Goal: Task Accomplishment & Management: Manage account settings

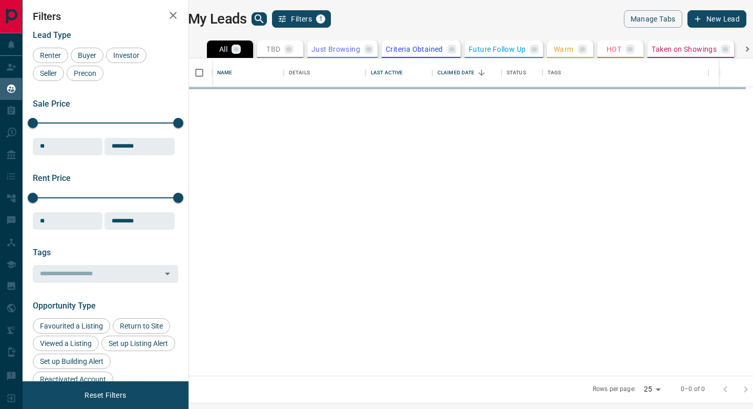
scroll to position [317, 559]
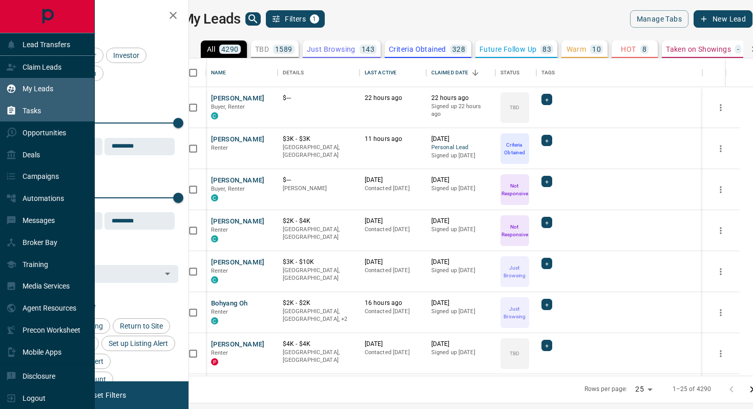
click at [32, 111] on p "Tasks" at bounding box center [32, 111] width 18 height 8
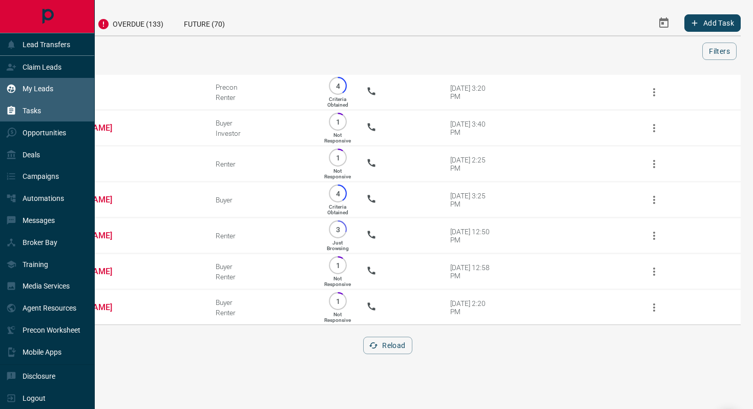
click at [43, 89] on p "My Leads" at bounding box center [38, 89] width 31 height 8
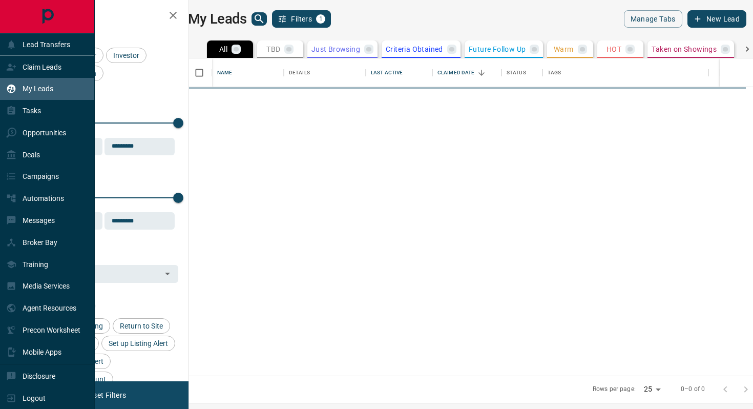
scroll to position [317, 559]
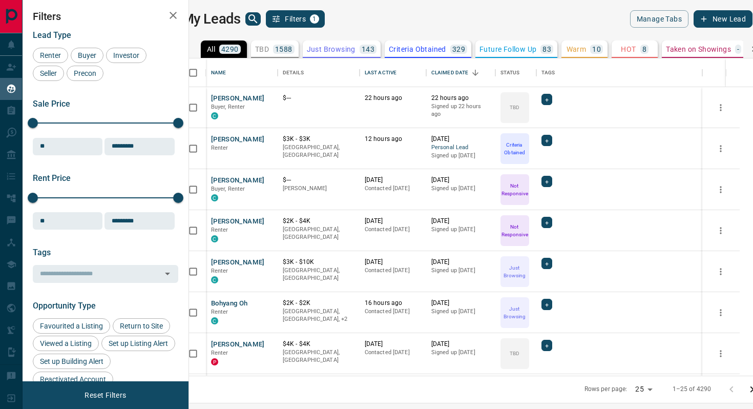
click at [259, 21] on icon "search button" at bounding box center [253, 19] width 12 height 12
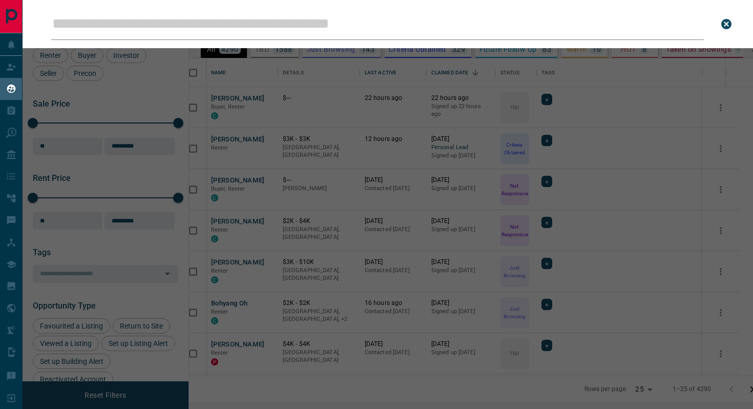
type input "**********"
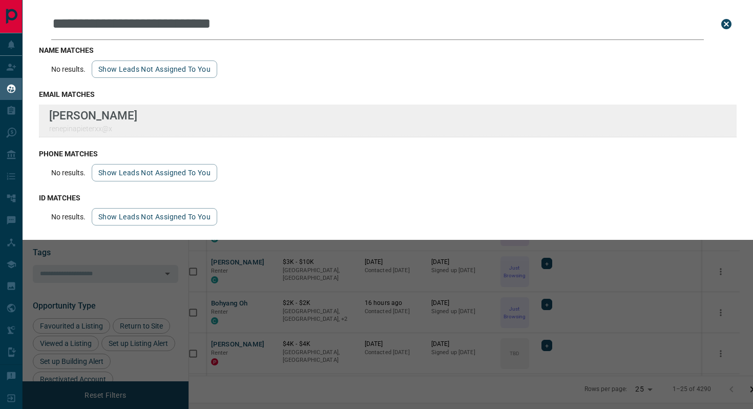
click at [0, 0] on div "**********" at bounding box center [376, 198] width 753 height 396
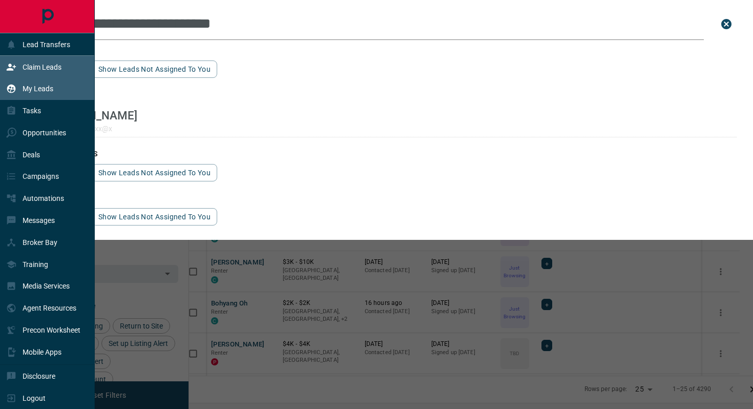
click at [47, 68] on p "Claim Leads" at bounding box center [42, 67] width 39 height 8
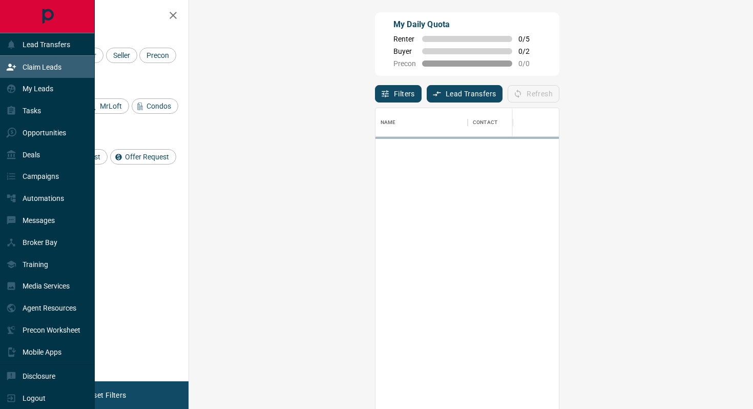
scroll to position [310, 542]
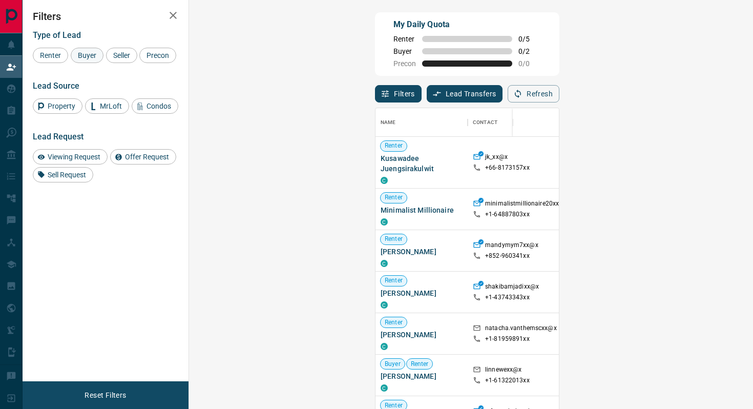
click at [98, 58] on span "Buyer" at bounding box center [87, 55] width 26 height 8
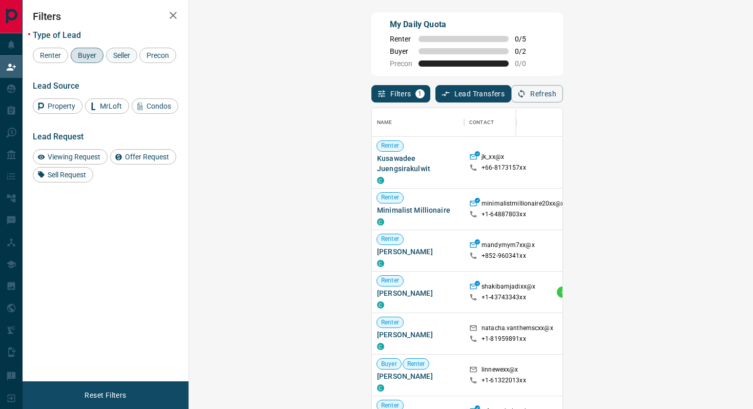
click at [127, 56] on span "Seller" at bounding box center [122, 55] width 24 height 8
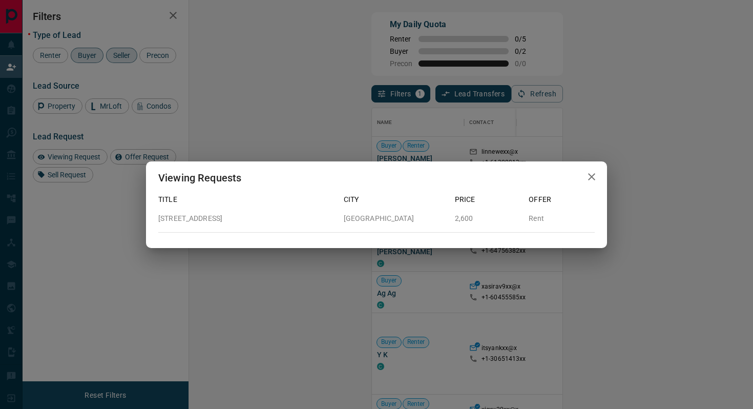
click at [596, 177] on icon "button" at bounding box center [591, 177] width 12 height 12
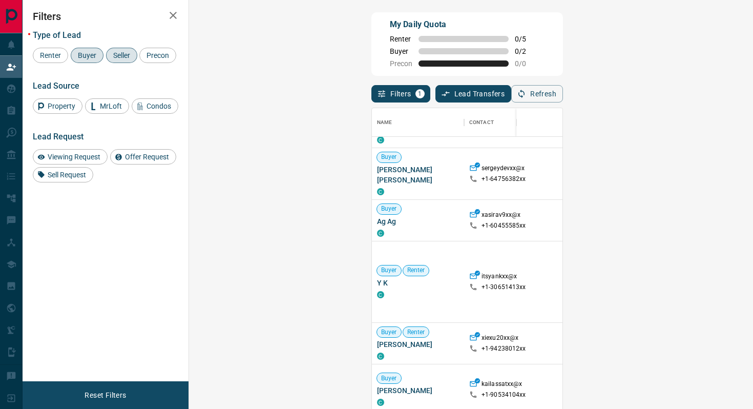
scroll to position [73, 0]
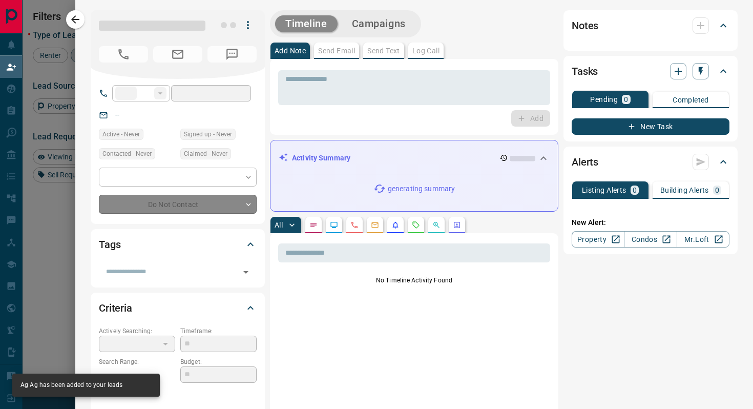
type input "**"
type input "**********"
type input "**"
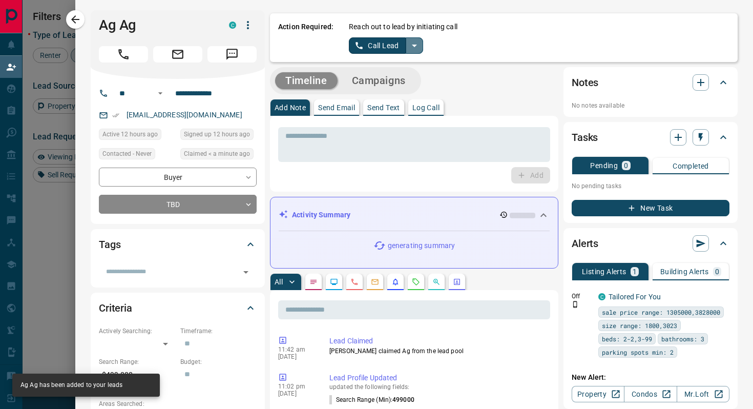
click at [413, 45] on icon "split button" at bounding box center [414, 46] width 5 height 3
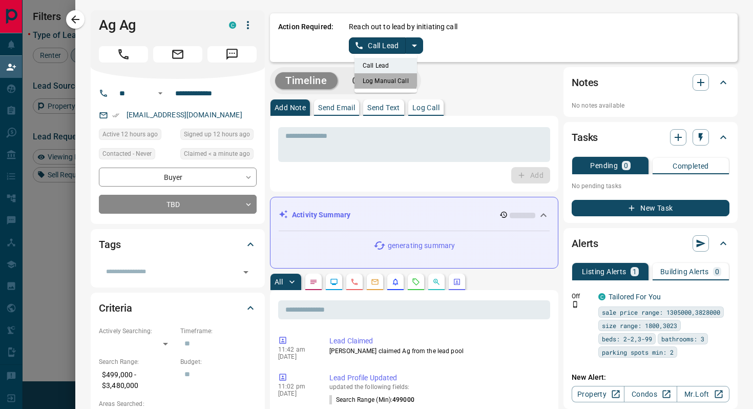
click at [383, 80] on li "Log Manual Call" at bounding box center [385, 80] width 62 height 15
click at [390, 52] on button "Log Manual Call" at bounding box center [383, 45] width 68 height 16
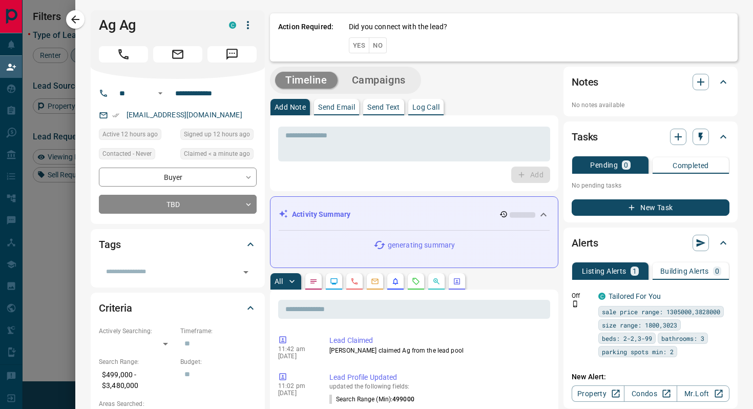
click at [383, 45] on button "No" at bounding box center [378, 45] width 18 height 16
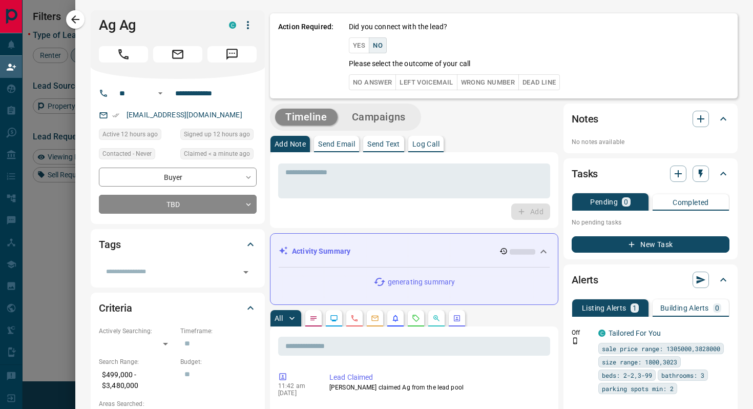
click at [382, 85] on button "No Answer" at bounding box center [372, 82] width 47 height 16
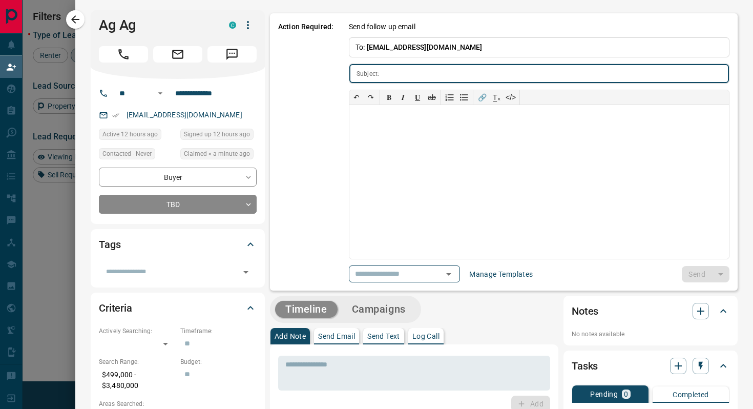
type input "**********"
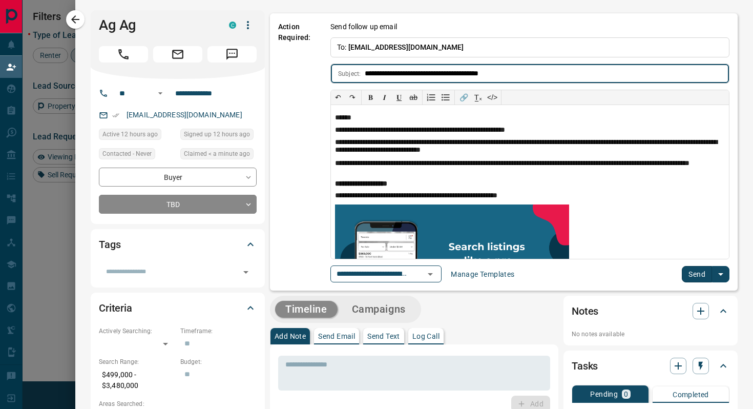
click at [686, 274] on button "Send" at bounding box center [697, 274] width 30 height 16
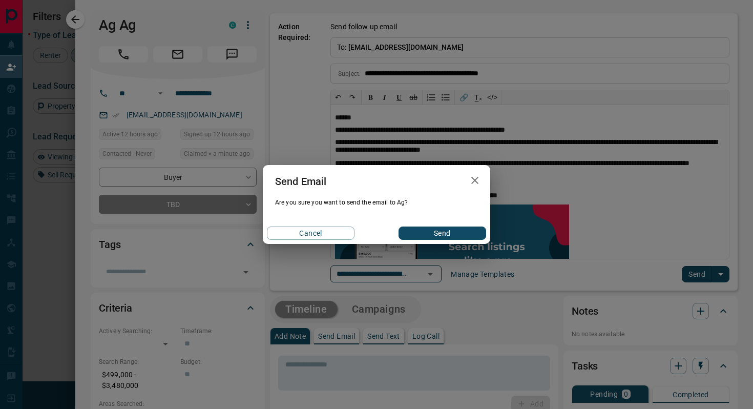
click at [431, 238] on button "Send" at bounding box center [442, 232] width 88 height 13
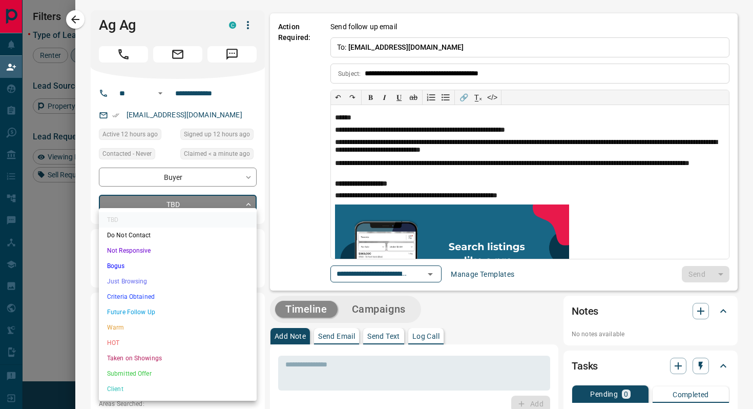
click at [231, 205] on body "Lead Transfers Claim Leads My Leads Tasks Opportunities Deals Campaigns Automat…" at bounding box center [376, 173] width 753 height 347
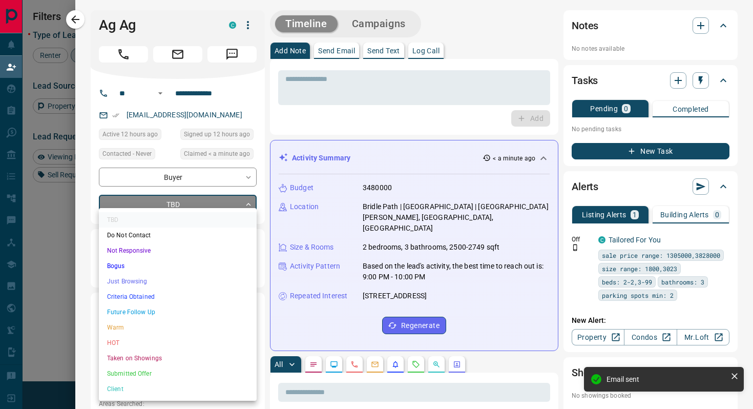
click at [164, 252] on li "Not Responsive" at bounding box center [178, 250] width 158 height 15
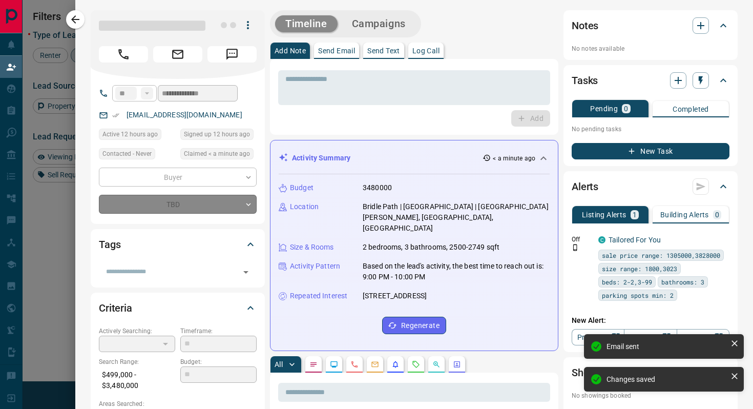
type input "*"
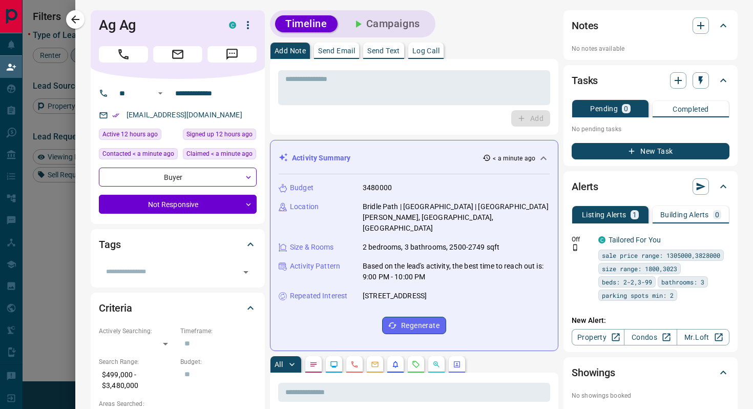
click at [657, 155] on button "New Task" at bounding box center [651, 151] width 158 height 16
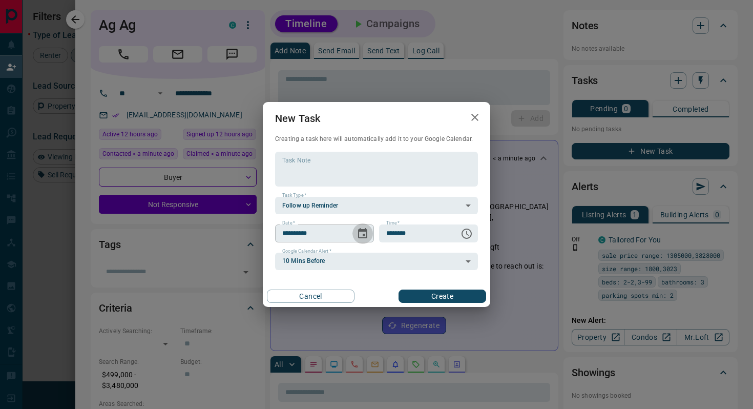
click at [362, 233] on icon "Choose date, selected date is Aug 18, 2025" at bounding box center [362, 233] width 12 height 12
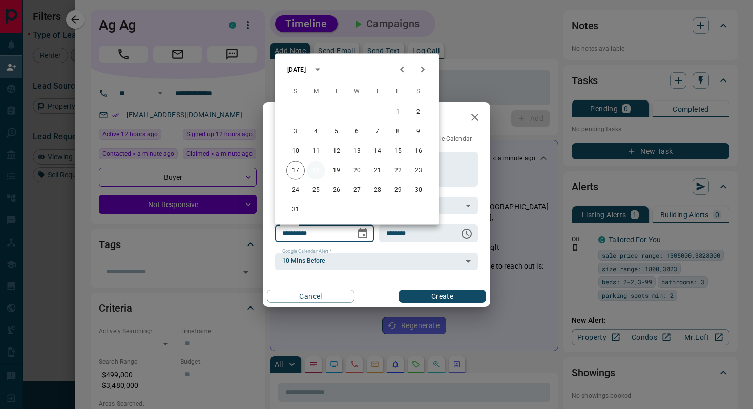
click at [314, 171] on button "18" at bounding box center [316, 170] width 18 height 18
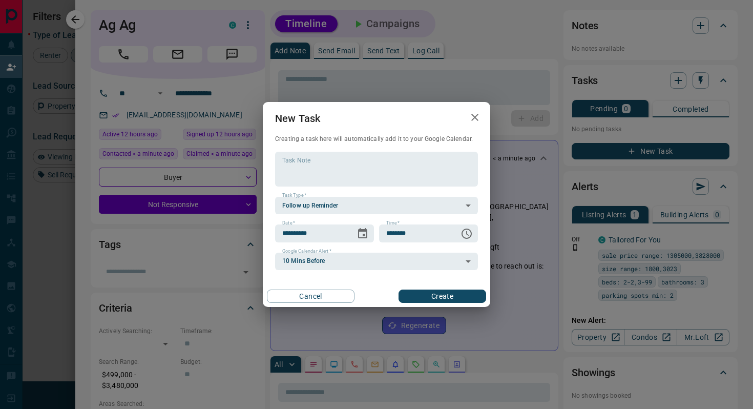
click at [445, 298] on button "Create" at bounding box center [442, 295] width 88 height 13
